Goal: Transaction & Acquisition: Download file/media

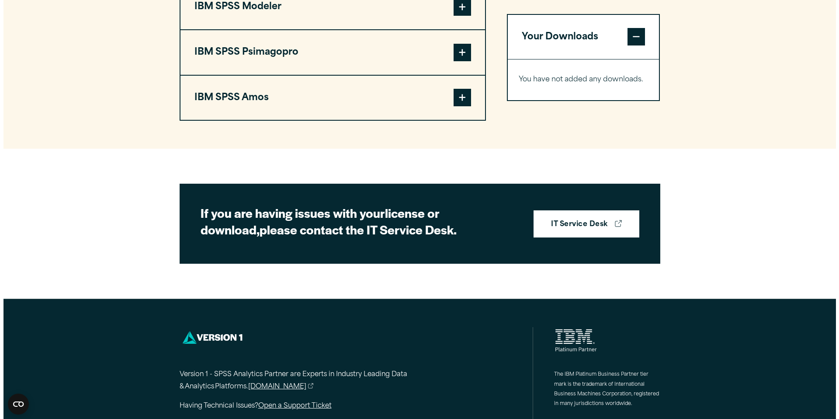
scroll to position [391, 0]
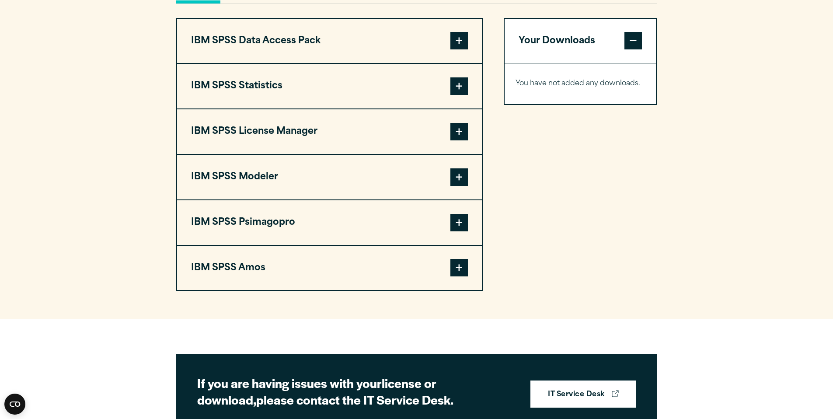
scroll to position [648, 0]
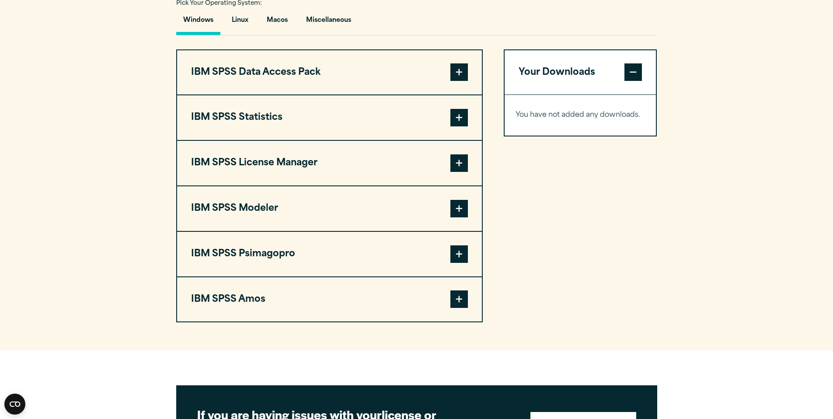
click at [463, 126] on span at bounding box center [458, 117] width 17 height 17
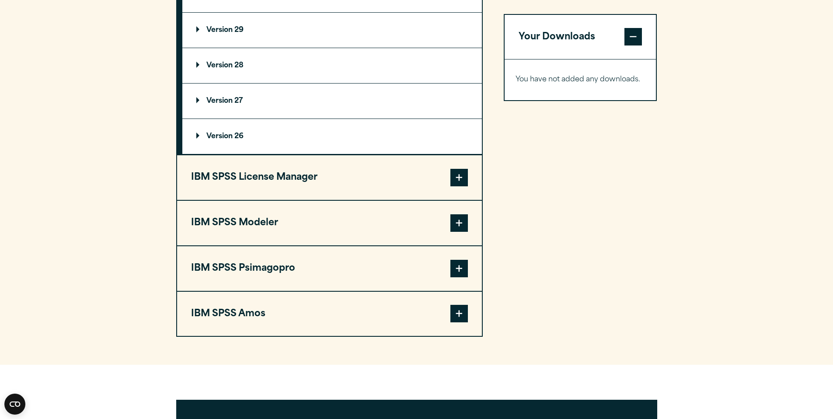
scroll to position [692, 0]
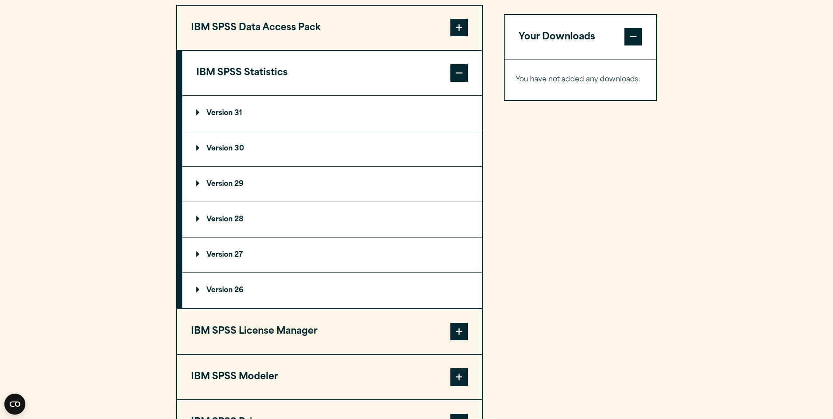
click at [236, 117] on p "Version 31" at bounding box center [219, 113] width 46 height 7
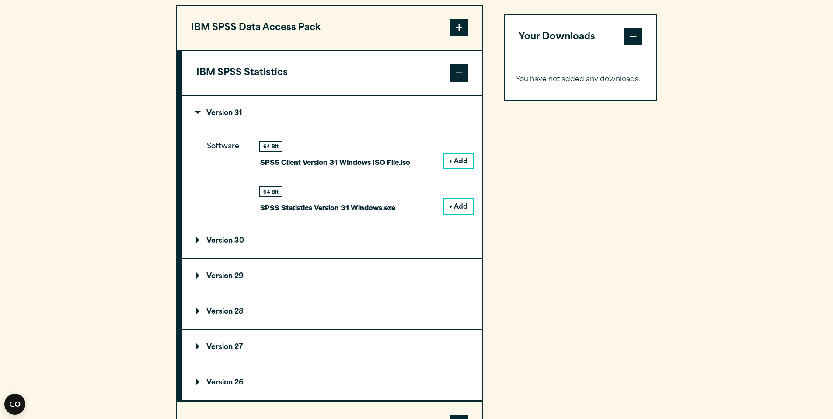
click at [243, 131] on summary "Version 31" at bounding box center [331, 113] width 299 height 35
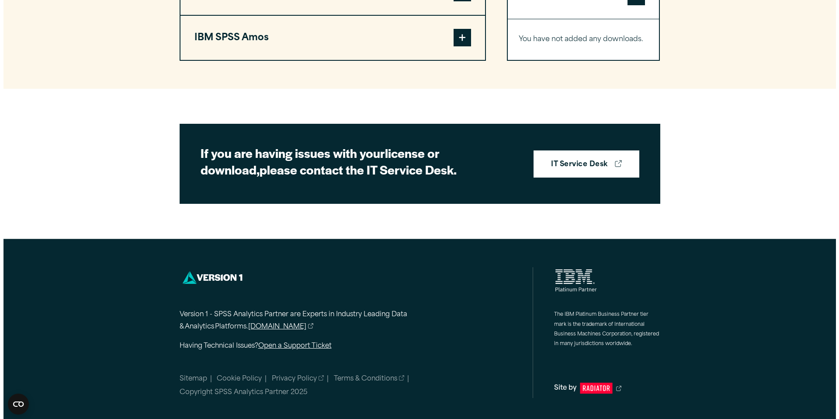
scroll to position [750, 0]
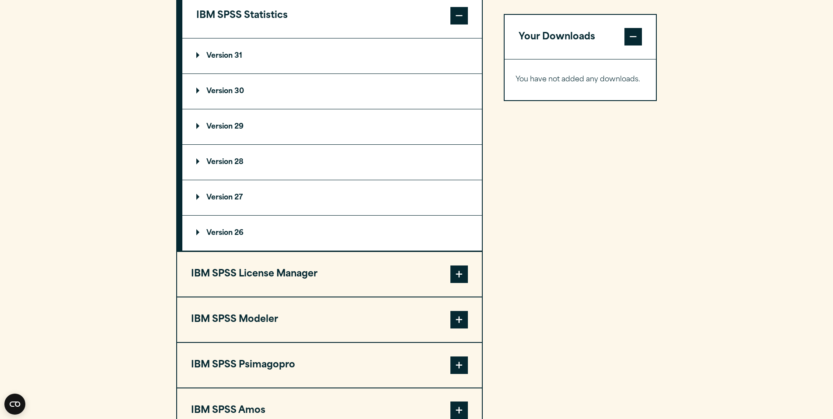
click at [219, 59] on p "Version 31" at bounding box center [219, 55] width 46 height 7
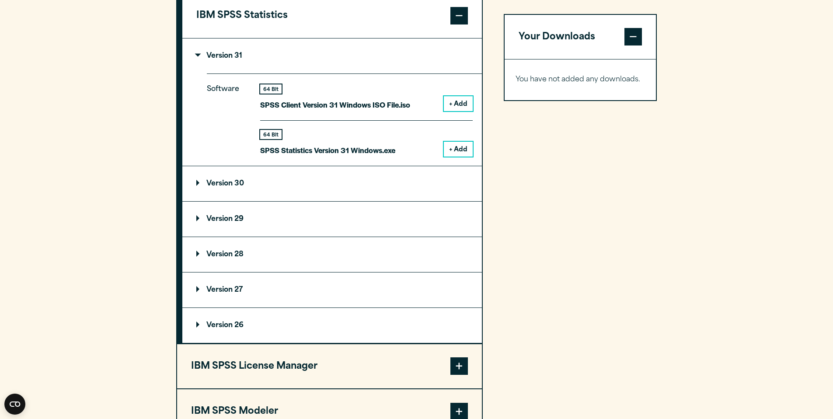
click at [463, 156] on button "+ Add" at bounding box center [458, 149] width 29 height 15
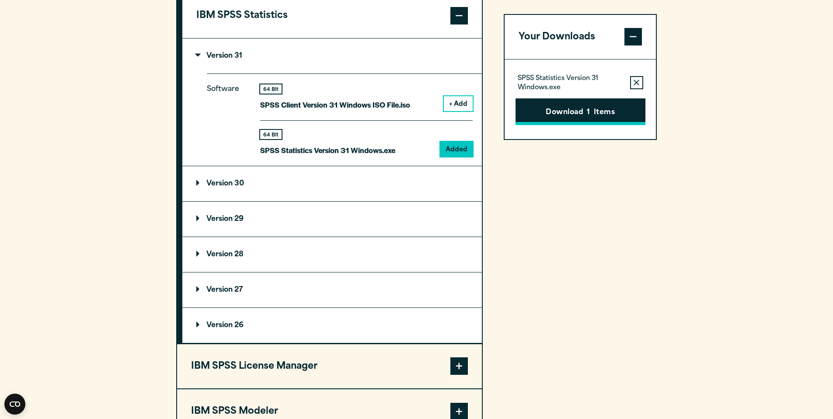
click at [589, 114] on span "1" at bounding box center [588, 112] width 3 height 11
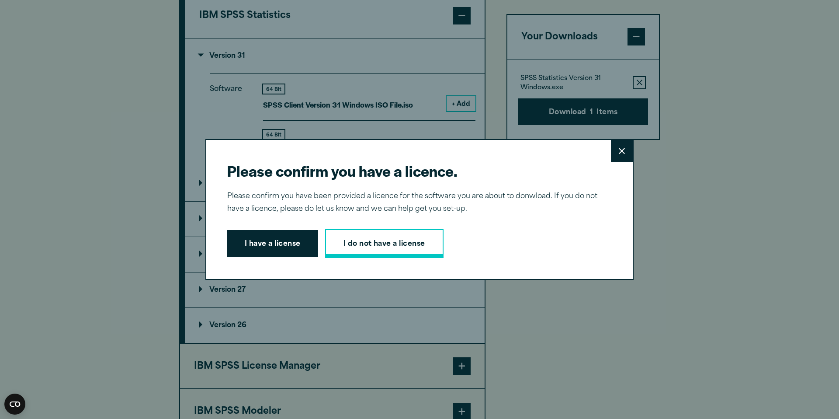
click at [418, 248] on link "I do not have a license" at bounding box center [384, 243] width 118 height 29
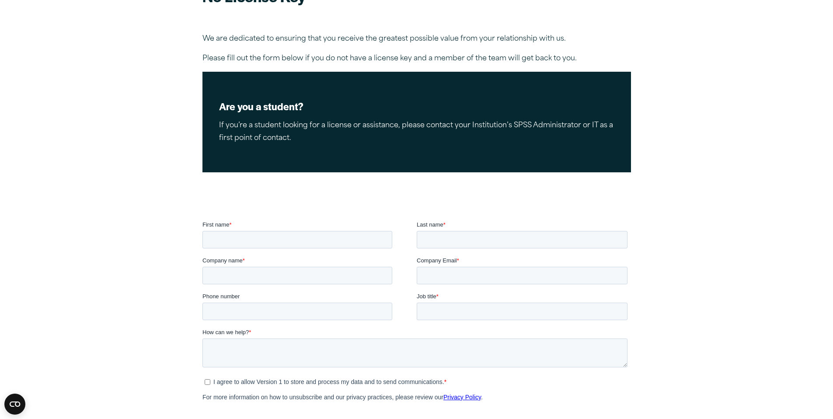
scroll to position [197, 0]
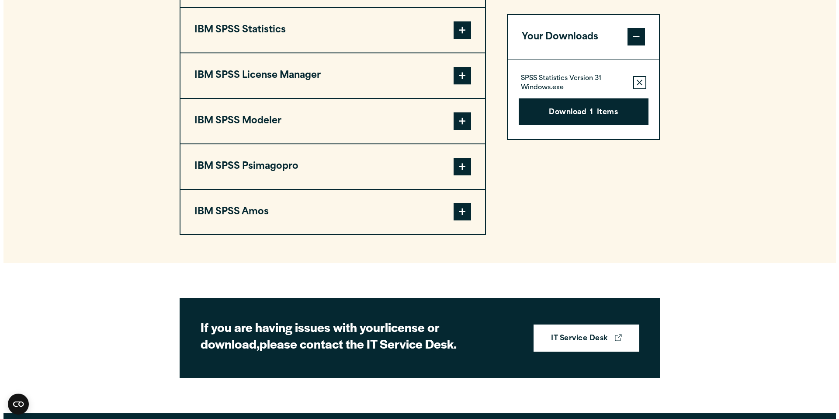
scroll to position [705, 0]
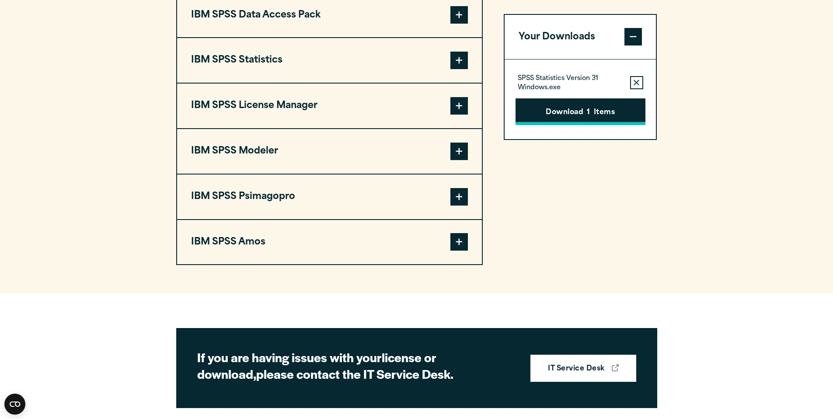
click at [555, 118] on button "Download 1 Items" at bounding box center [580, 111] width 130 height 27
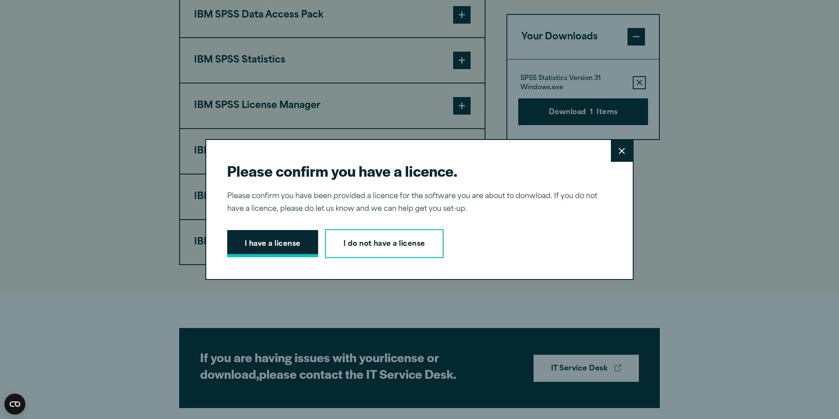
click at [289, 254] on button "I have a license" at bounding box center [272, 243] width 91 height 27
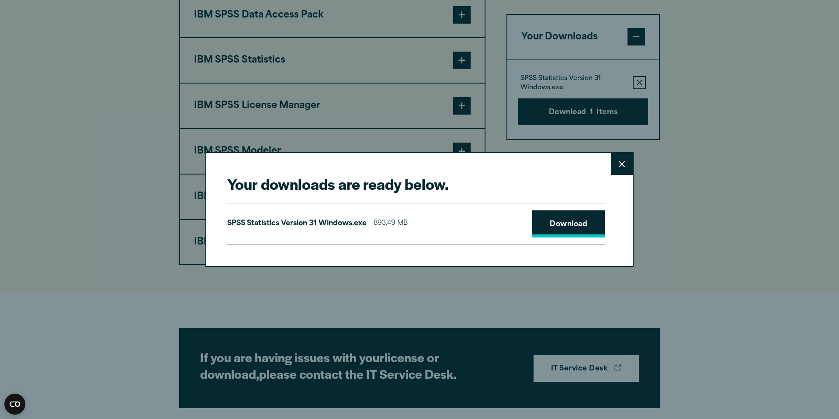
click at [559, 226] on link "Download" at bounding box center [568, 223] width 73 height 27
click at [623, 163] on button "Close" at bounding box center [622, 164] width 22 height 22
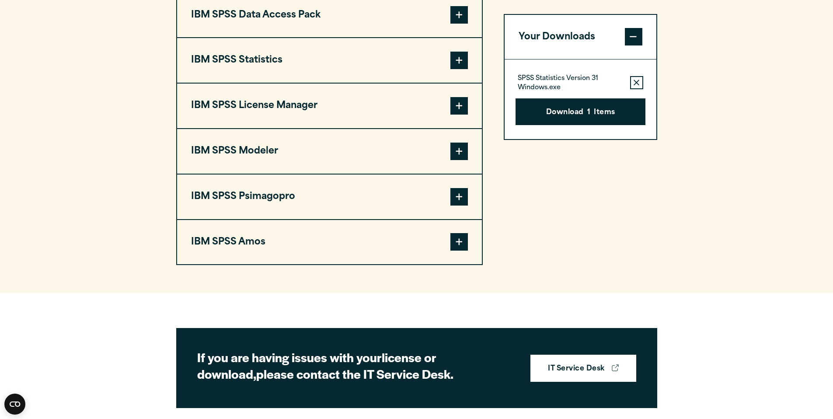
click at [535, 121] on div "Your downloads are ready below. Close SPSS Statistics Version 31 Windows.exe 89…" at bounding box center [416, 209] width 833 height 419
click at [573, 109] on button "Download 1 Items" at bounding box center [580, 111] width 130 height 27
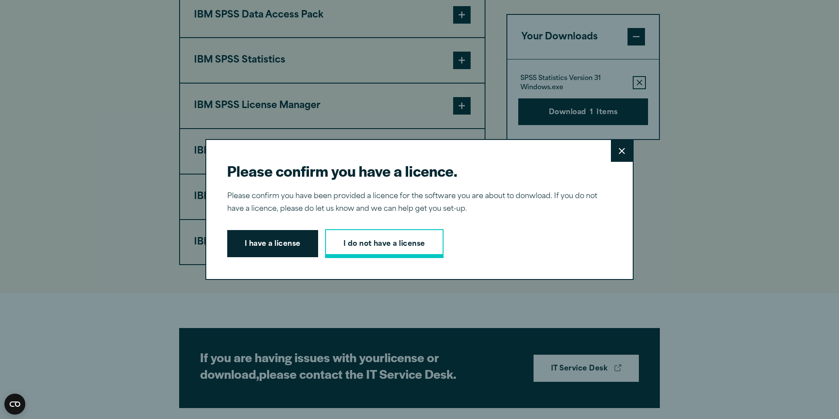
click at [375, 253] on link "I do not have a license" at bounding box center [384, 243] width 118 height 29
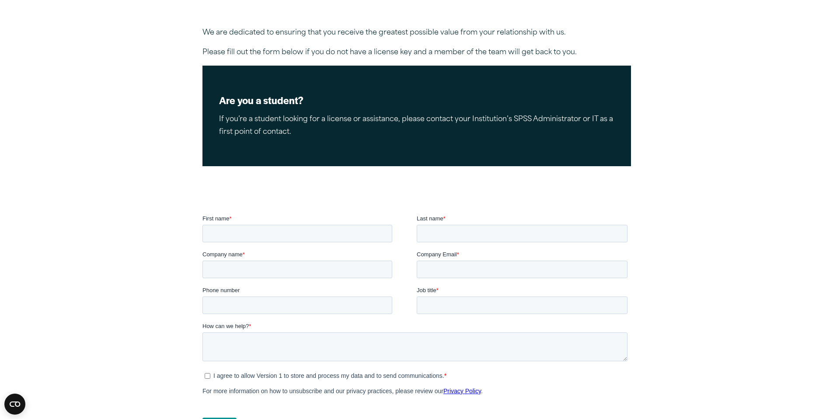
scroll to position [4, 0]
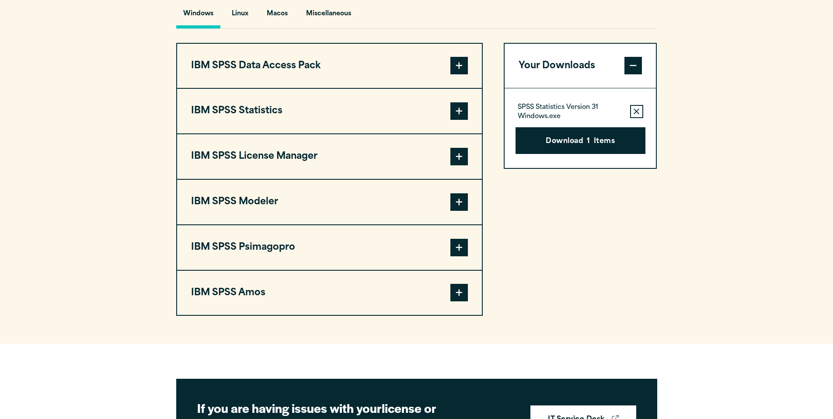
scroll to position [655, 0]
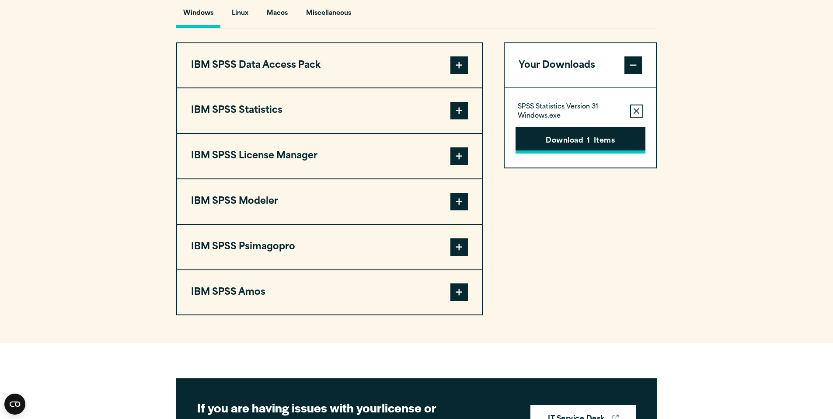
click at [574, 154] on button "Download 1 Items" at bounding box center [580, 140] width 130 height 27
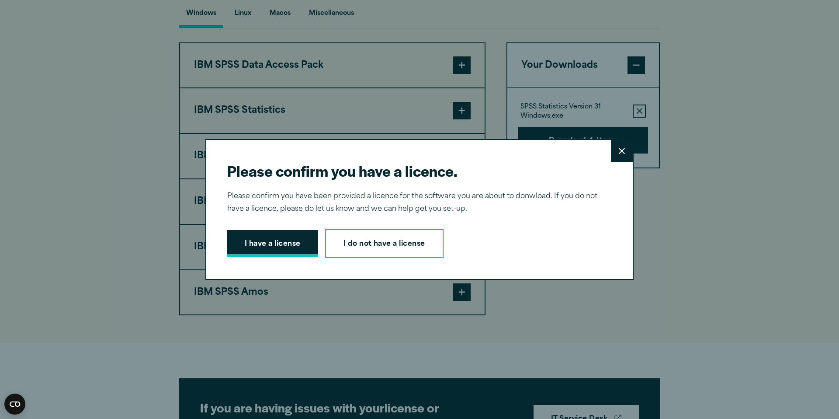
click at [244, 234] on button "I have a license" at bounding box center [272, 243] width 91 height 27
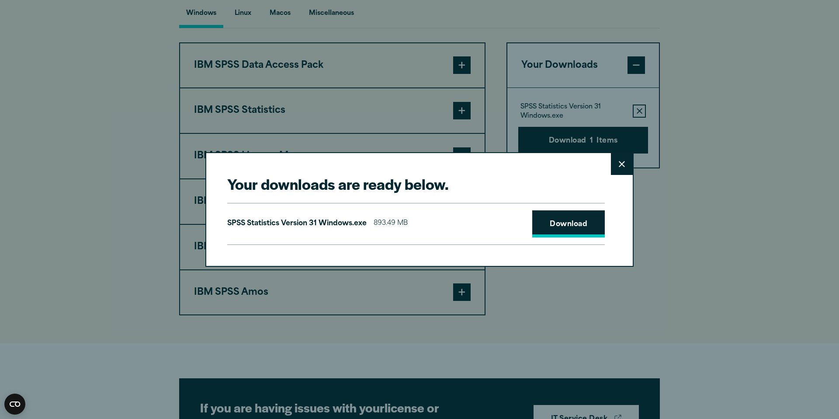
click at [575, 217] on link "Download" at bounding box center [568, 223] width 73 height 27
click at [547, 234] on link "Download" at bounding box center [568, 223] width 73 height 27
click at [613, 160] on button "Close" at bounding box center [622, 164] width 22 height 22
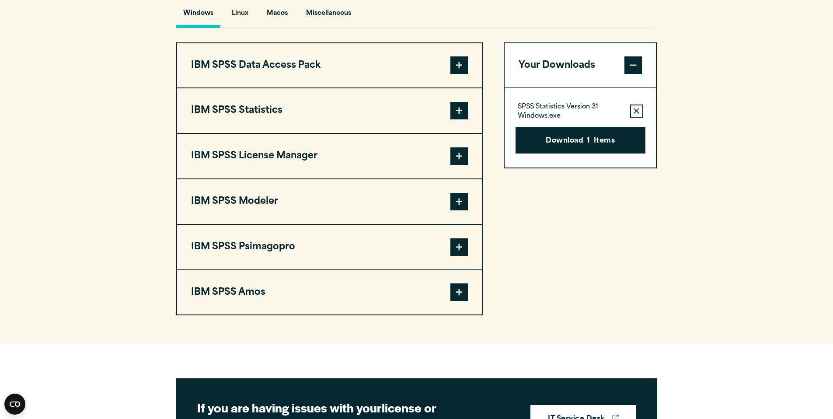
click at [297, 133] on button "IBM SPSS Statistics" at bounding box center [329, 110] width 305 height 45
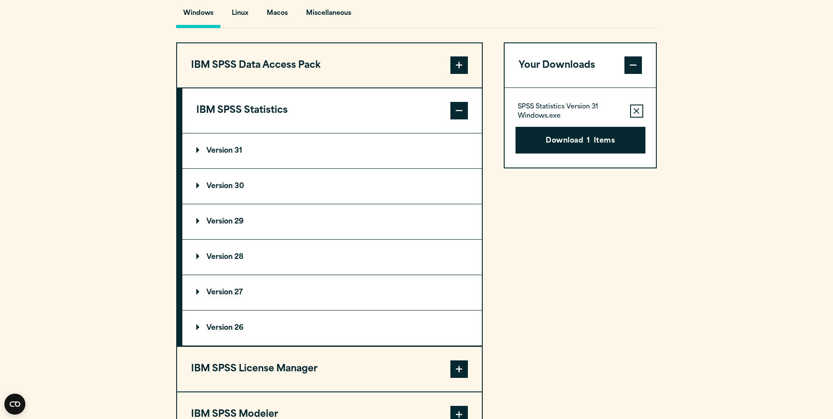
click at [301, 168] on summary "Version 31" at bounding box center [331, 150] width 299 height 35
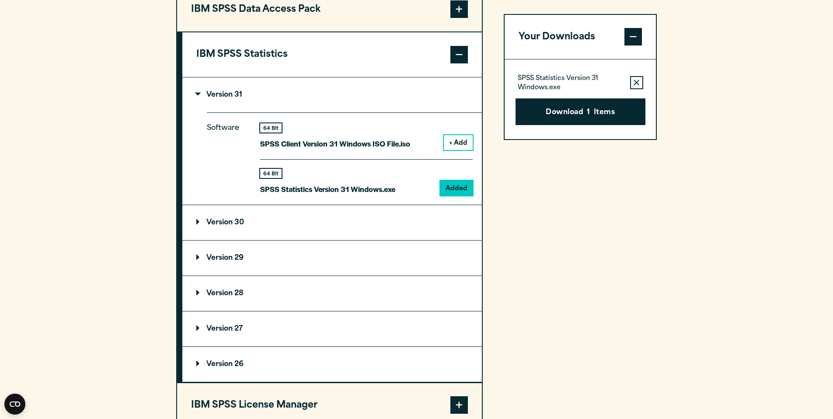
click at [365, 237] on summary "Version 30" at bounding box center [331, 222] width 299 height 35
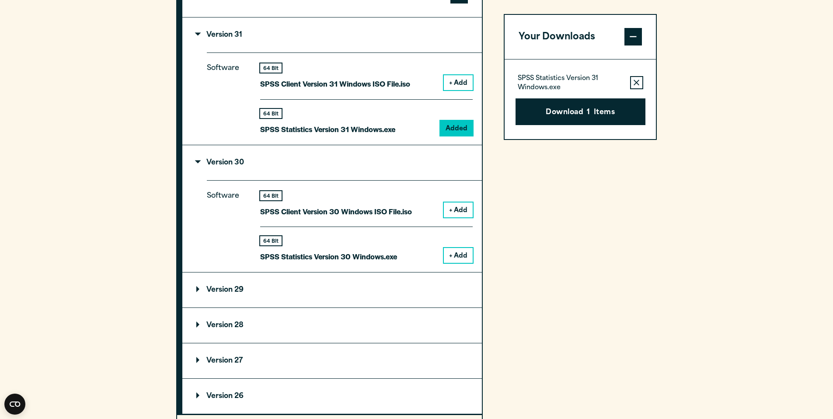
scroll to position [674, 0]
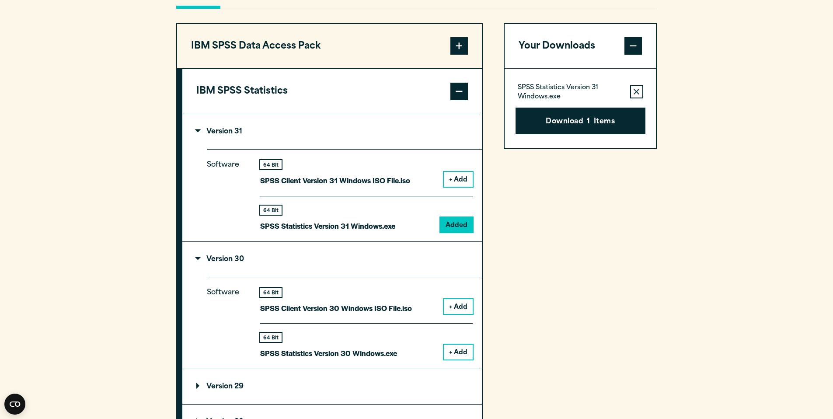
click at [636, 95] on icon "button" at bounding box center [636, 92] width 6 height 6
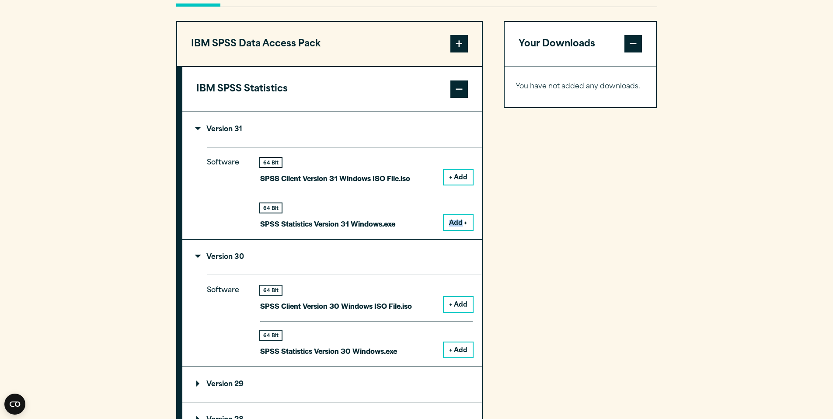
scroll to position [678, 0]
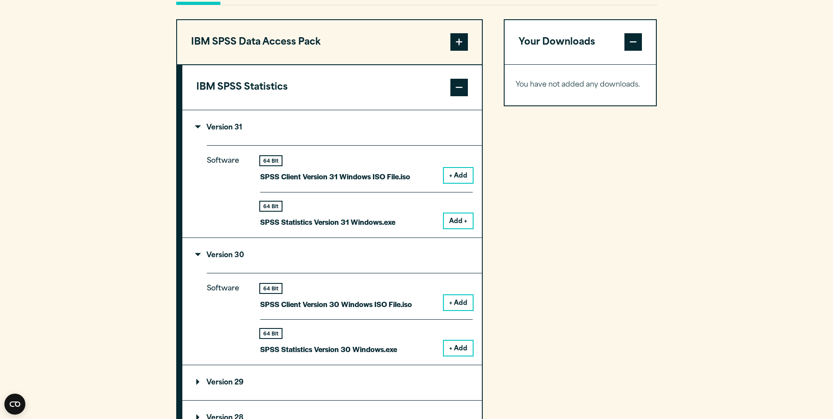
click at [534, 226] on div "Your Downloads You have not added any downloads. Download 0 Items" at bounding box center [579, 354] width 153 height 670
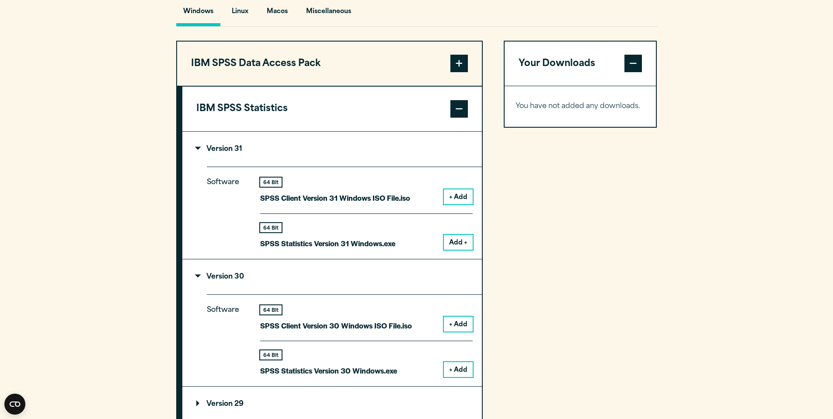
scroll to position [657, 0]
click at [284, 25] on button "Macos" at bounding box center [277, 12] width 35 height 25
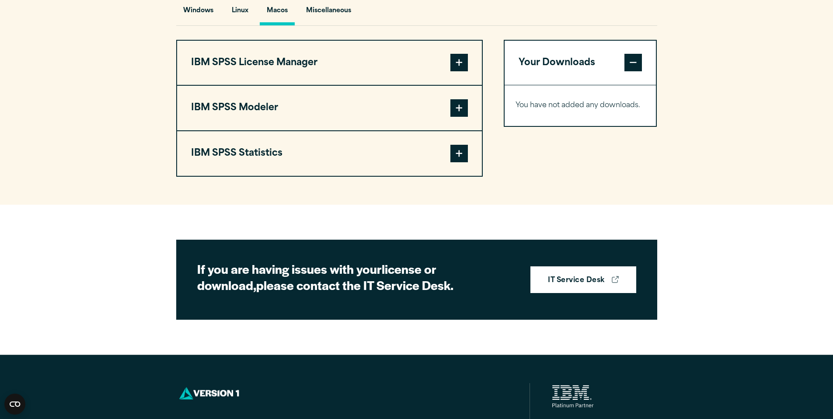
click at [295, 174] on button "IBM SPSS Statistics" at bounding box center [329, 153] width 305 height 45
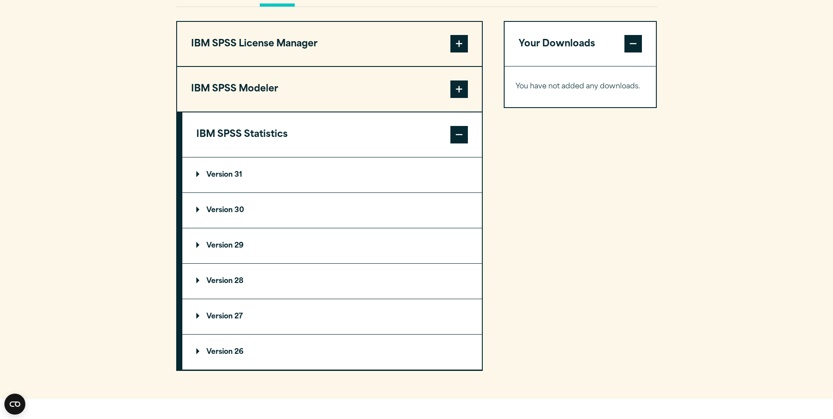
scroll to position [686, 0]
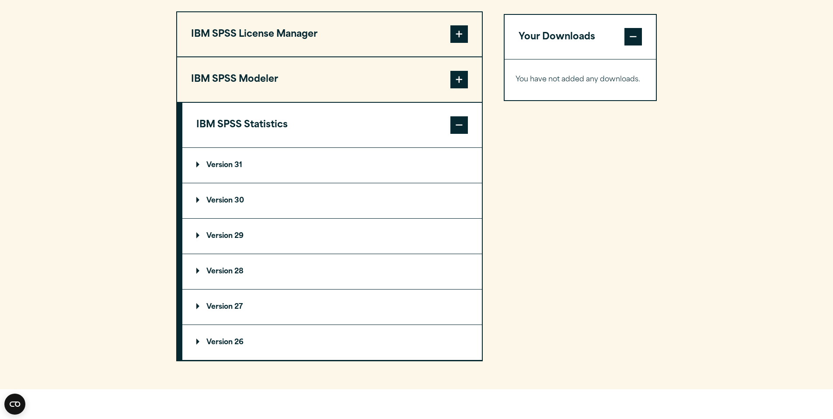
click at [292, 183] on summary "Version 31" at bounding box center [331, 165] width 299 height 35
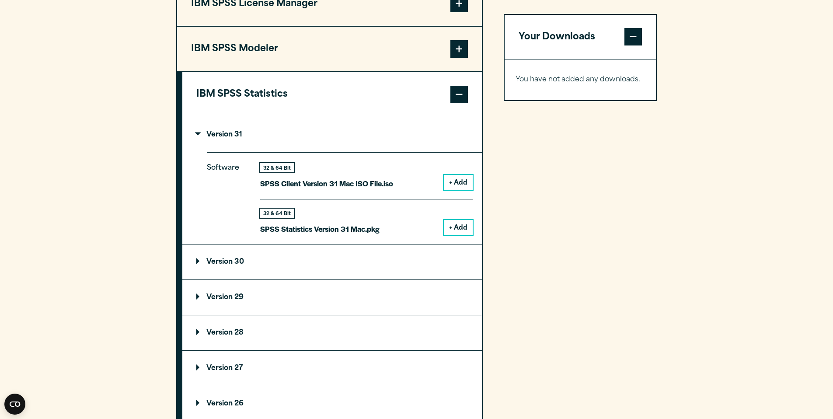
scroll to position [717, 0]
click at [459, 234] on button "+ Add" at bounding box center [458, 226] width 29 height 15
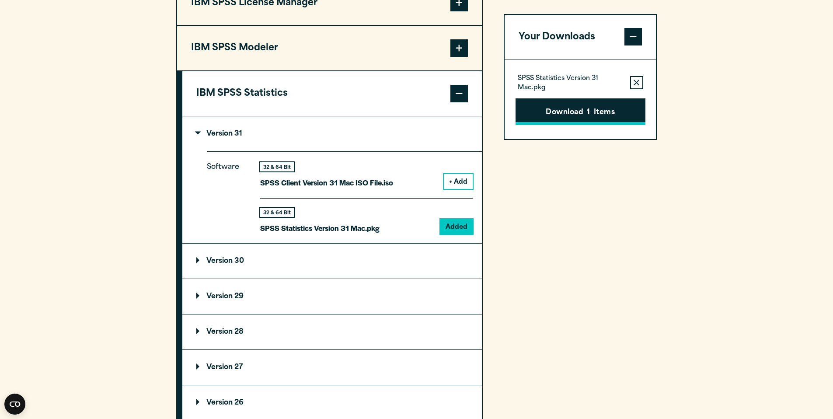
click at [578, 108] on button "Download 1 Items" at bounding box center [580, 111] width 130 height 27
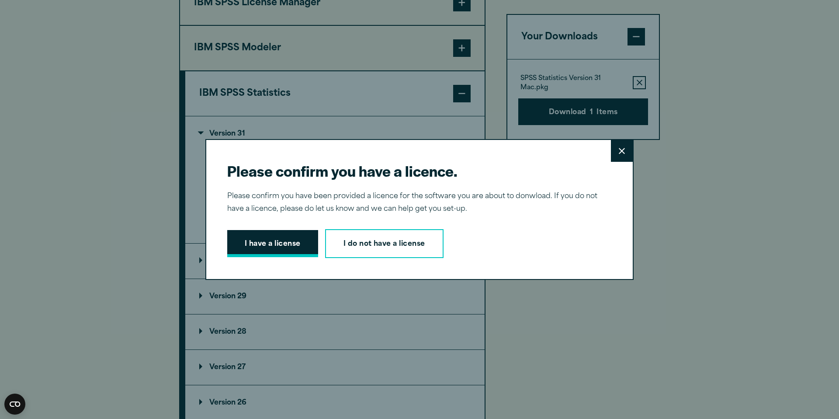
click at [278, 255] on button "I have a license" at bounding box center [272, 243] width 91 height 27
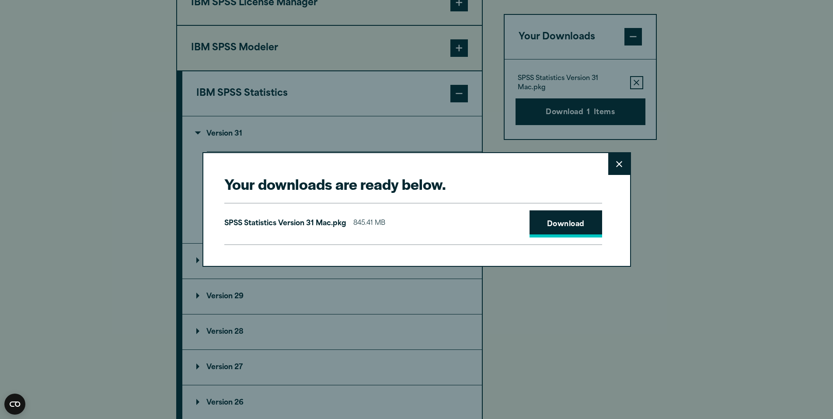
click at [576, 233] on link "Download" at bounding box center [565, 223] width 73 height 27
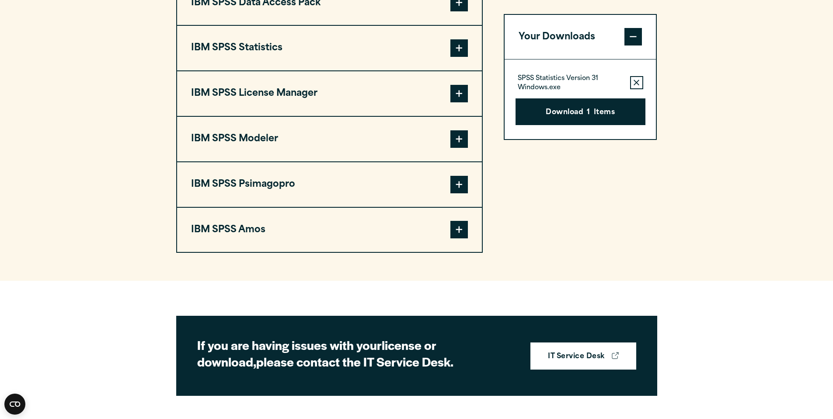
scroll to position [715, 0]
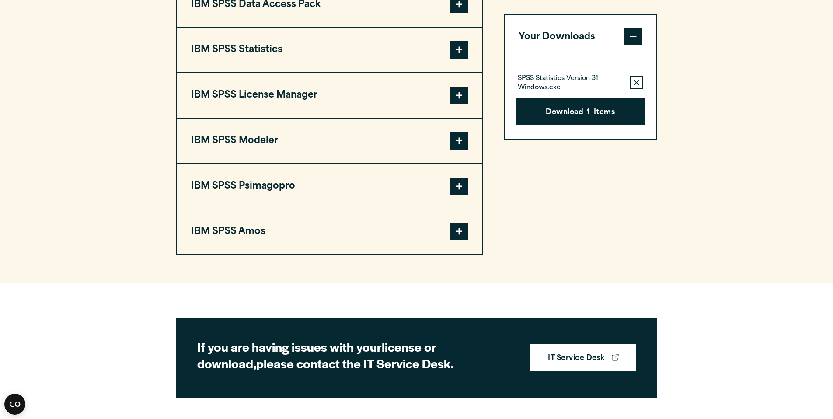
click at [293, 72] on button "IBM SPSS Statistics" at bounding box center [329, 50] width 305 height 45
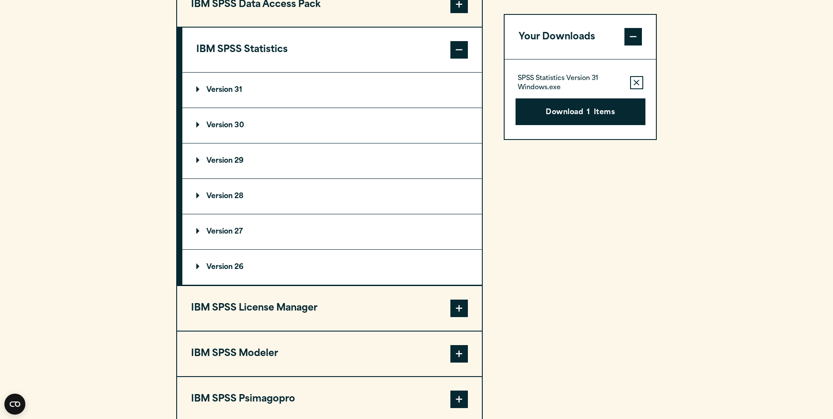
click at [243, 108] on summary "Version 31" at bounding box center [331, 90] width 299 height 35
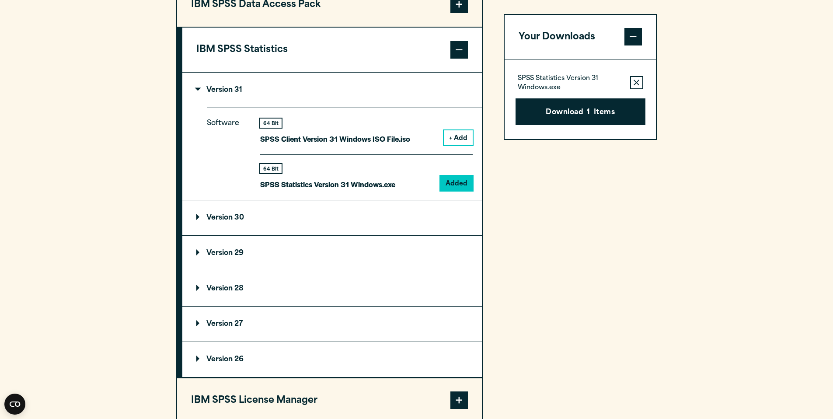
click at [640, 85] on button "Remove this item from your software download list" at bounding box center [636, 82] width 13 height 13
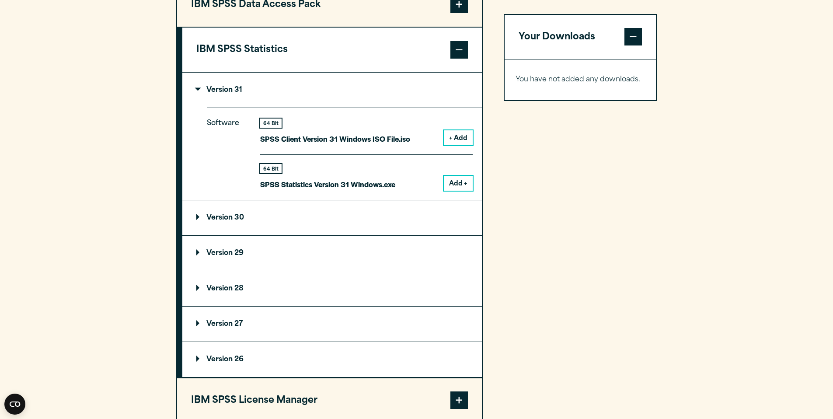
click at [464, 191] on button "Add +" at bounding box center [458, 183] width 29 height 15
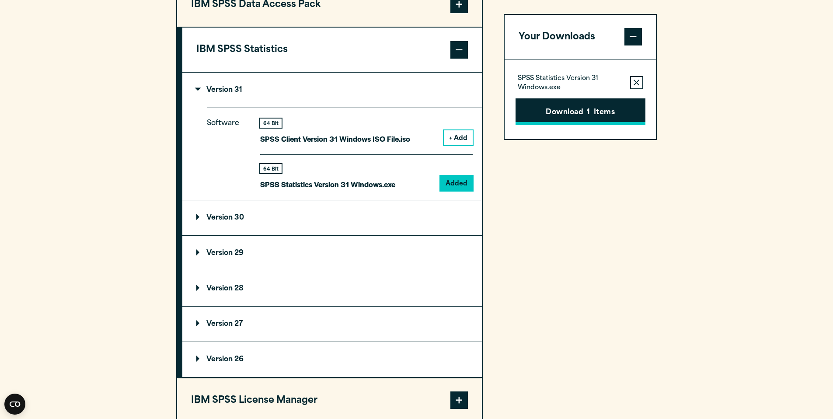
click at [619, 114] on button "Download 1 Items" at bounding box center [580, 111] width 130 height 27
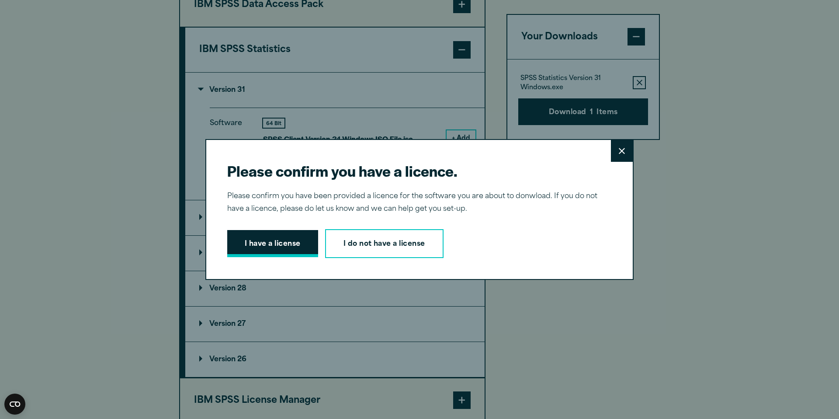
click at [257, 244] on button "I have a license" at bounding box center [272, 243] width 91 height 27
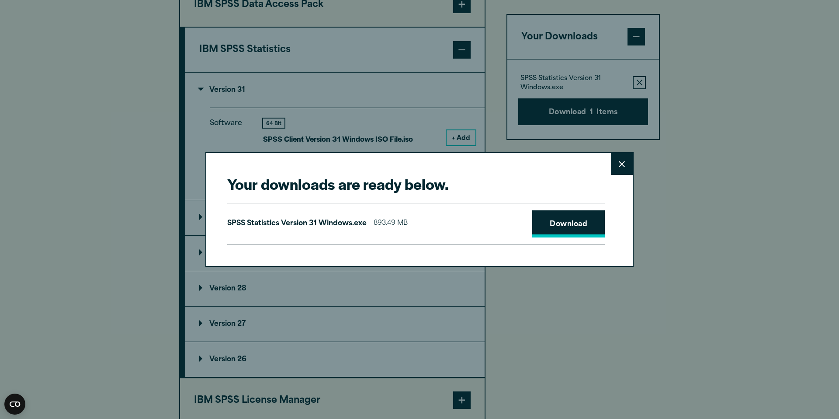
click at [564, 220] on link "Download" at bounding box center [568, 223] width 73 height 27
click at [614, 164] on button "Close" at bounding box center [622, 164] width 22 height 22
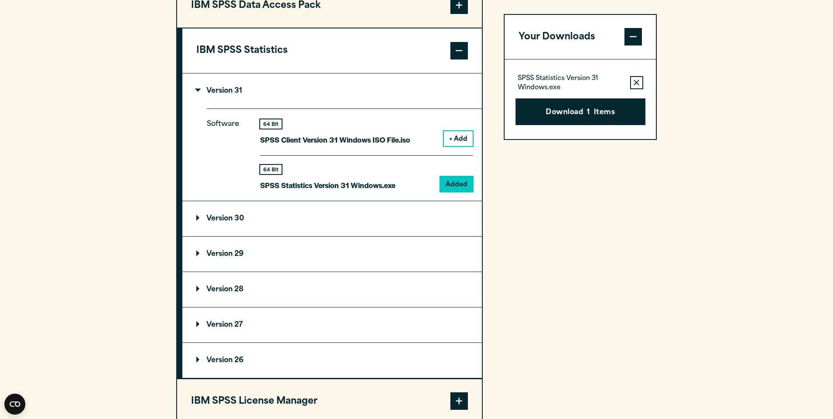
scroll to position [714, 0]
